Goal: Navigation & Orientation: Find specific page/section

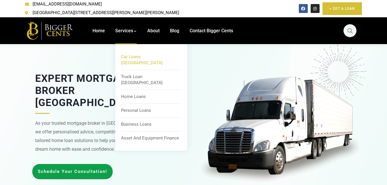
click at [131, 55] on link "Car Loans [GEOGRAPHIC_DATA]" at bounding box center [151, 60] width 61 height 17
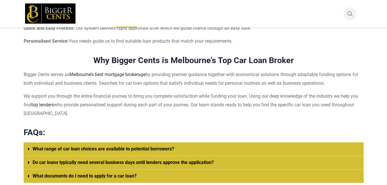
scroll to position [750, 0]
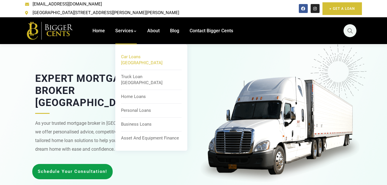
click at [140, 54] on span "Car Loans [GEOGRAPHIC_DATA]" at bounding box center [142, 59] width 42 height 11
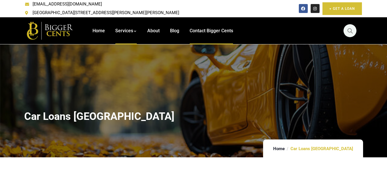
click at [222, 28] on span "Contact Bigger Cents" at bounding box center [212, 30] width 44 height 5
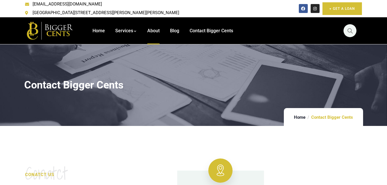
click at [154, 28] on span "About" at bounding box center [153, 30] width 12 height 5
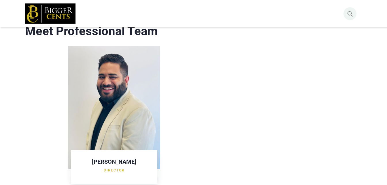
scroll to position [808, 0]
